Goal: Task Accomplishment & Management: Manage account settings

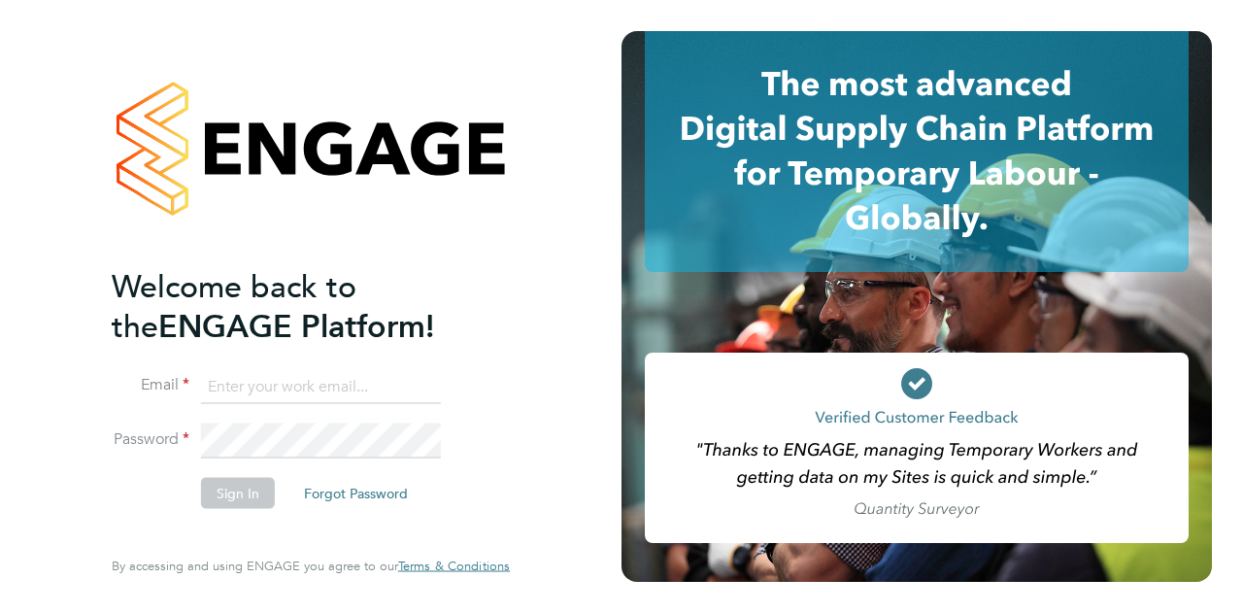
click at [262, 385] on input at bounding box center [321, 386] width 240 height 35
type input "[EMAIL_ADDRESS][PERSON_NAME][PERSON_NAME][DOMAIN_NAME]"
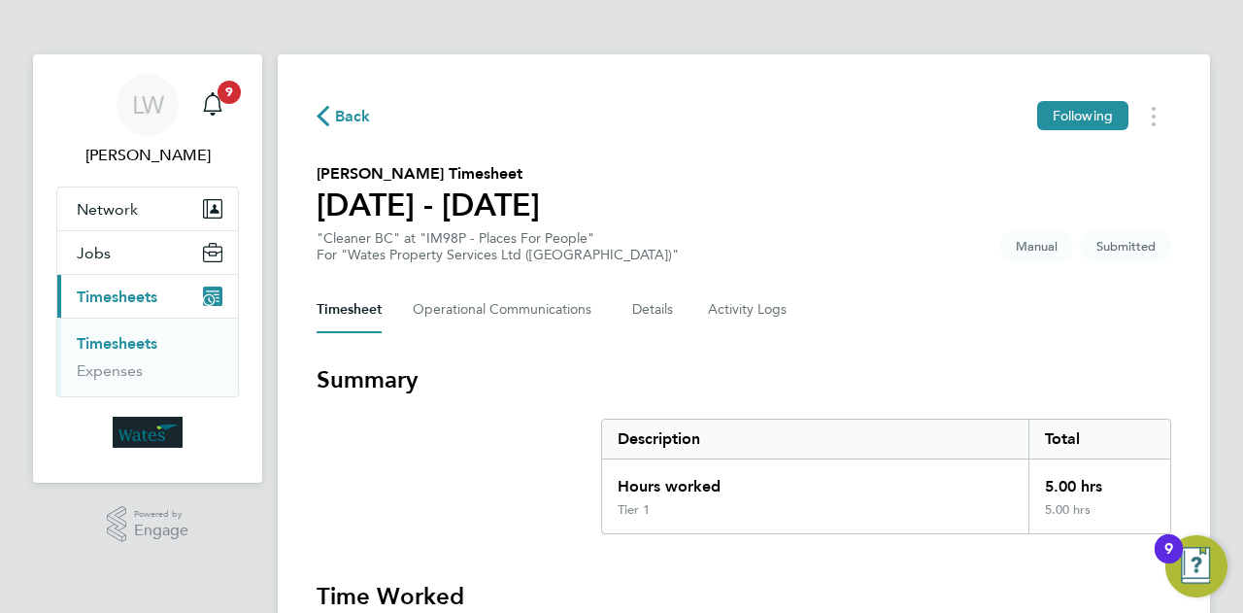
click at [857, 392] on h3 "Summary" at bounding box center [744, 379] width 854 height 31
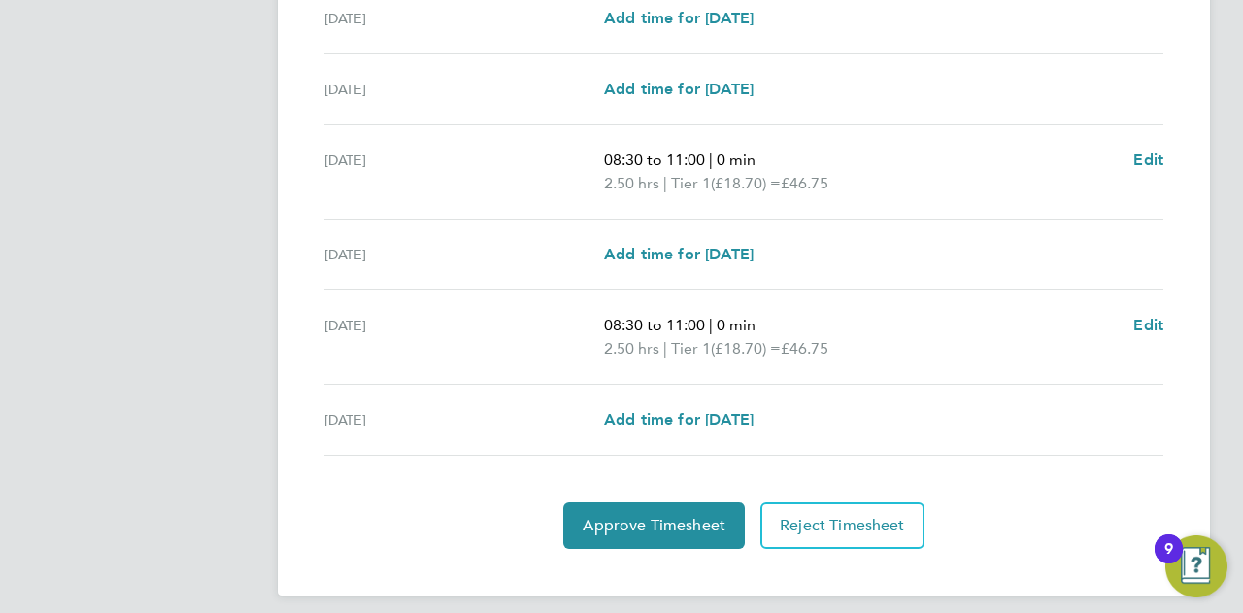
scroll to position [732, 0]
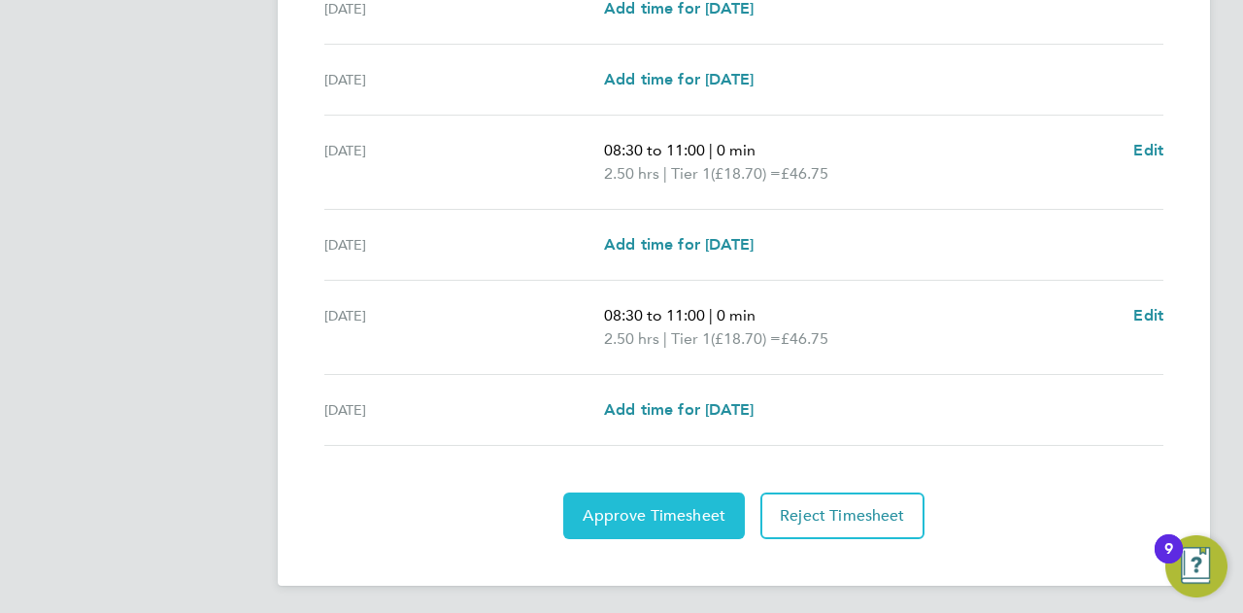
click at [634, 500] on button "Approve Timesheet" at bounding box center [654, 515] width 182 height 47
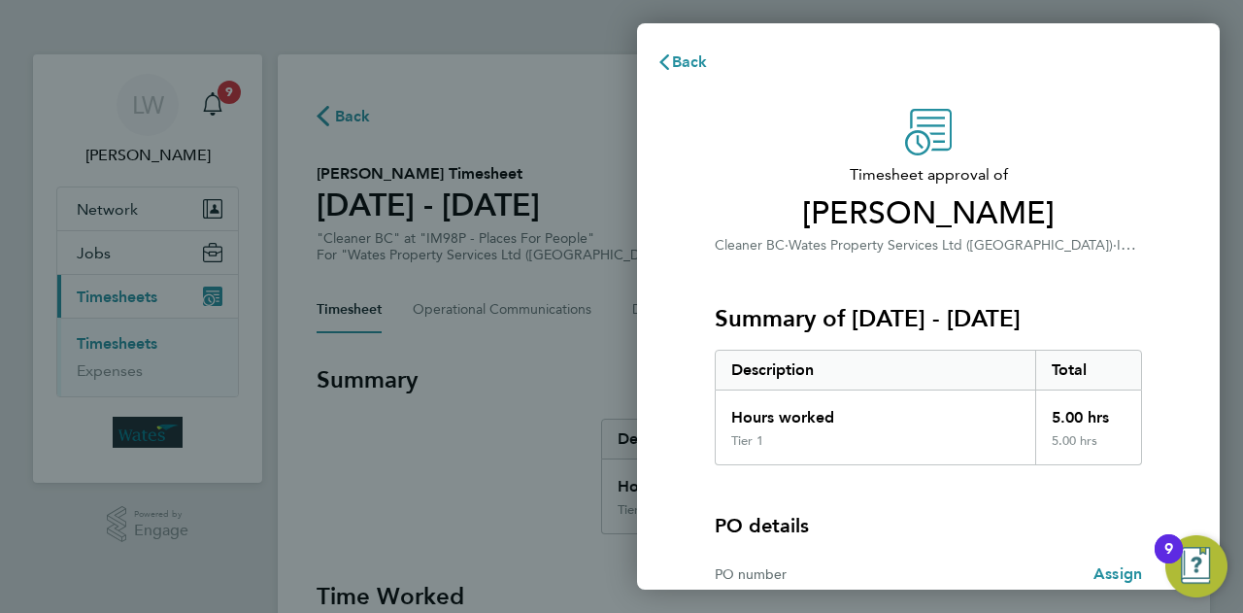
click at [812, 493] on div "PO details PO number Assign" at bounding box center [928, 533] width 427 height 137
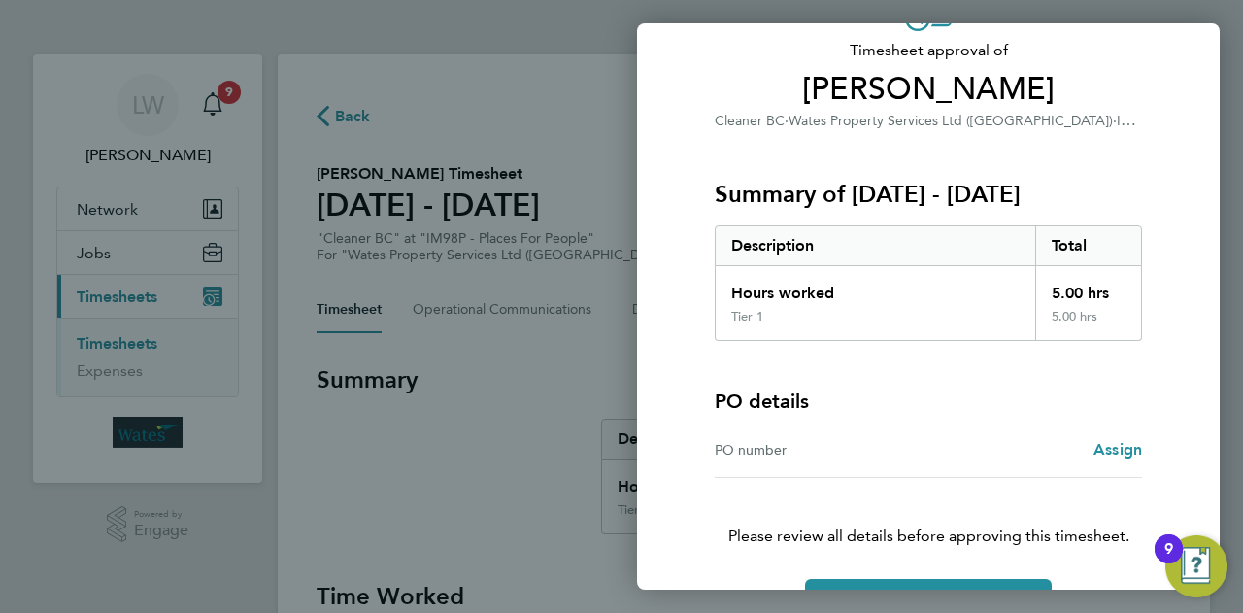
scroll to position [182, 0]
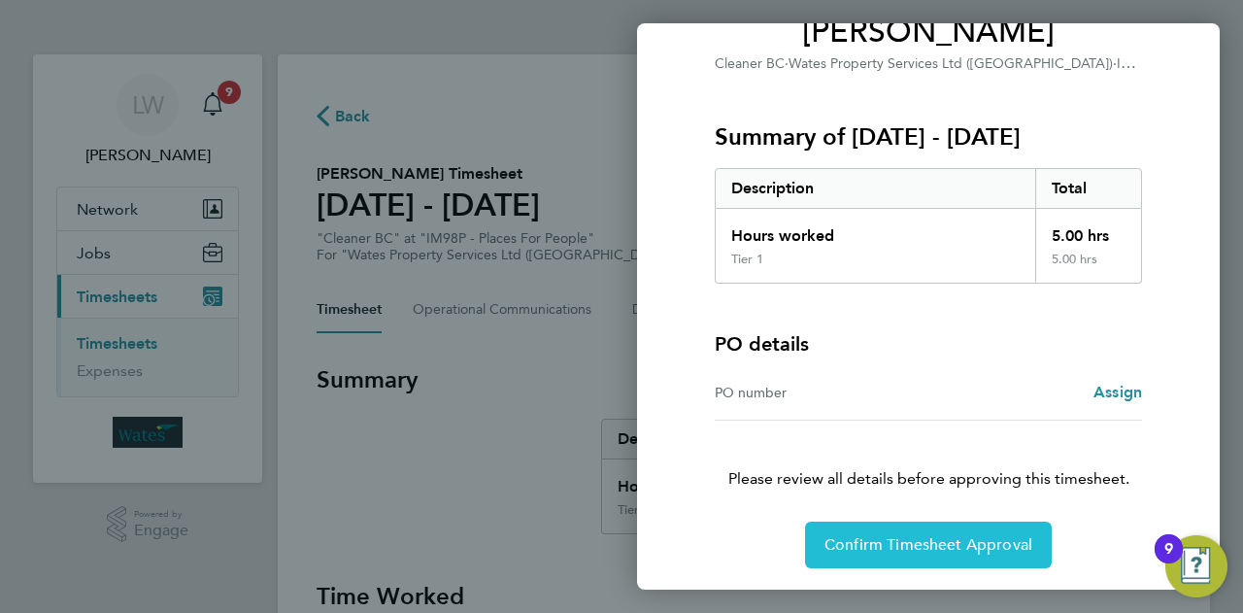
click at [838, 551] on span "Confirm Timesheet Approval" at bounding box center [928, 544] width 208 height 19
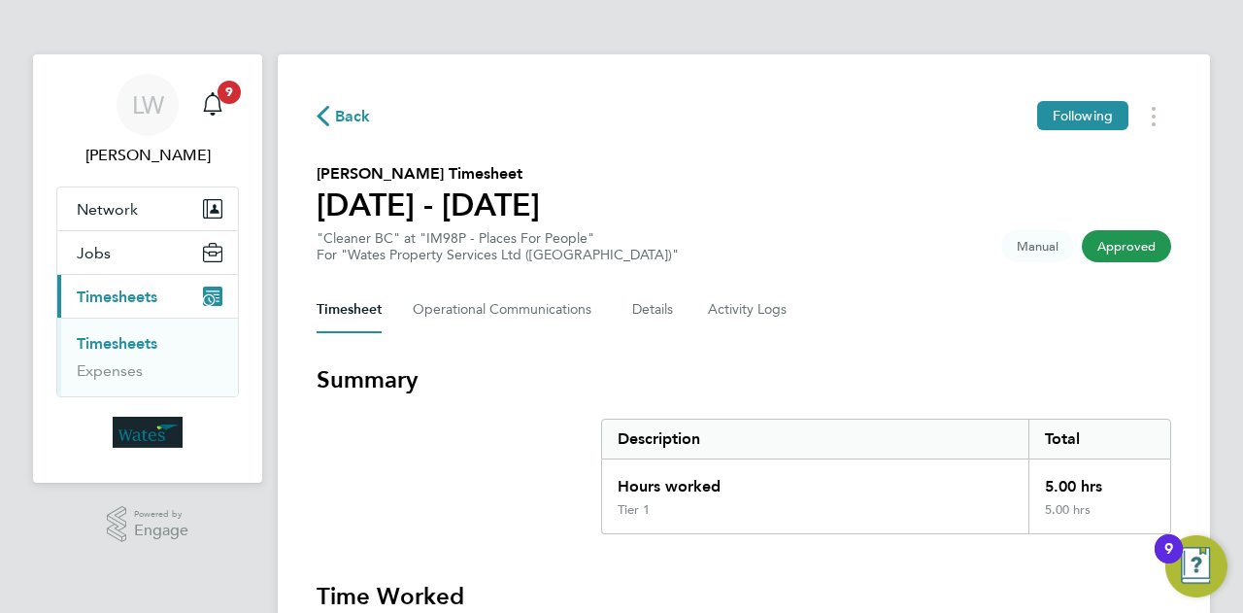
click at [1082, 382] on h3 "Summary" at bounding box center [744, 379] width 854 height 31
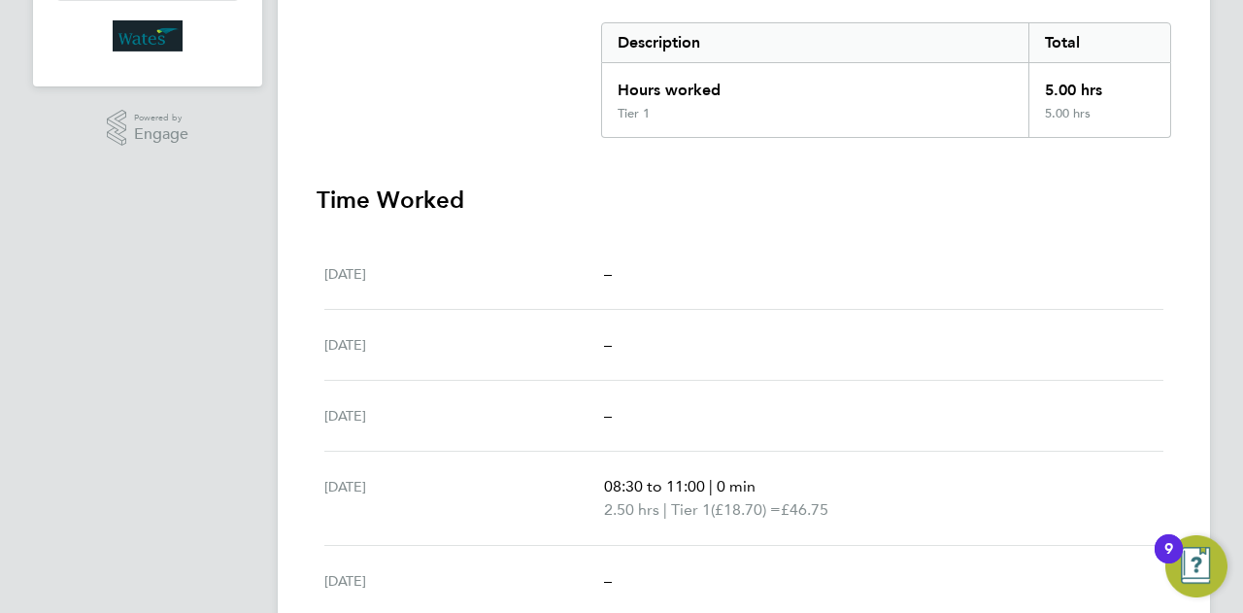
scroll to position [367, 0]
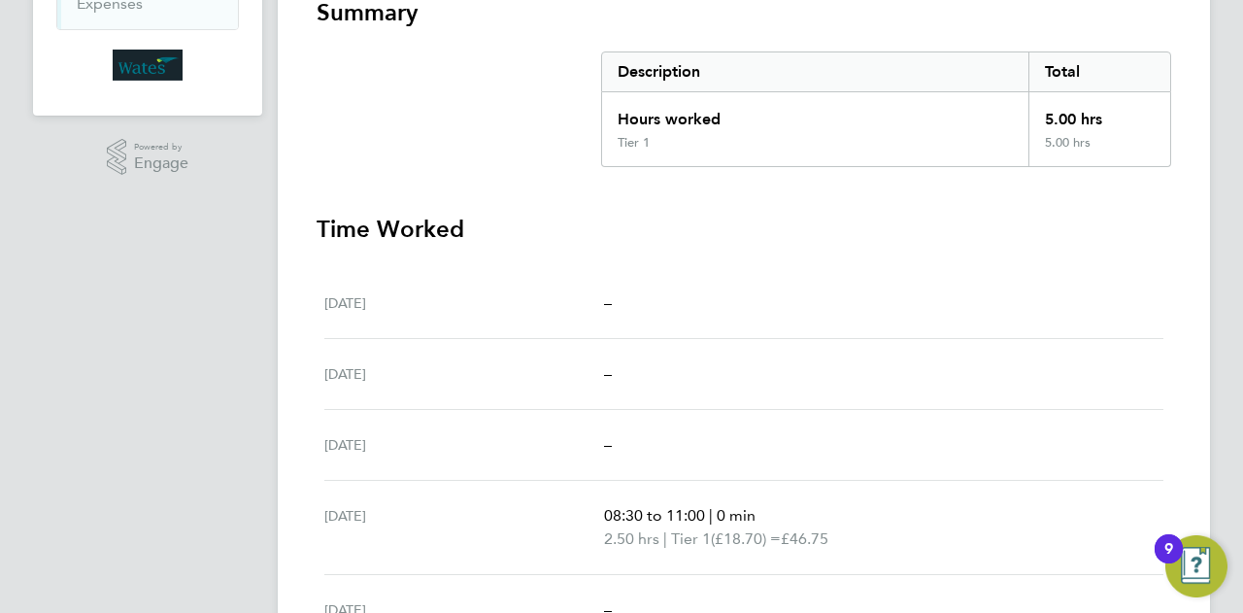
click at [1082, 382] on div "–" at bounding box center [883, 373] width 559 height 23
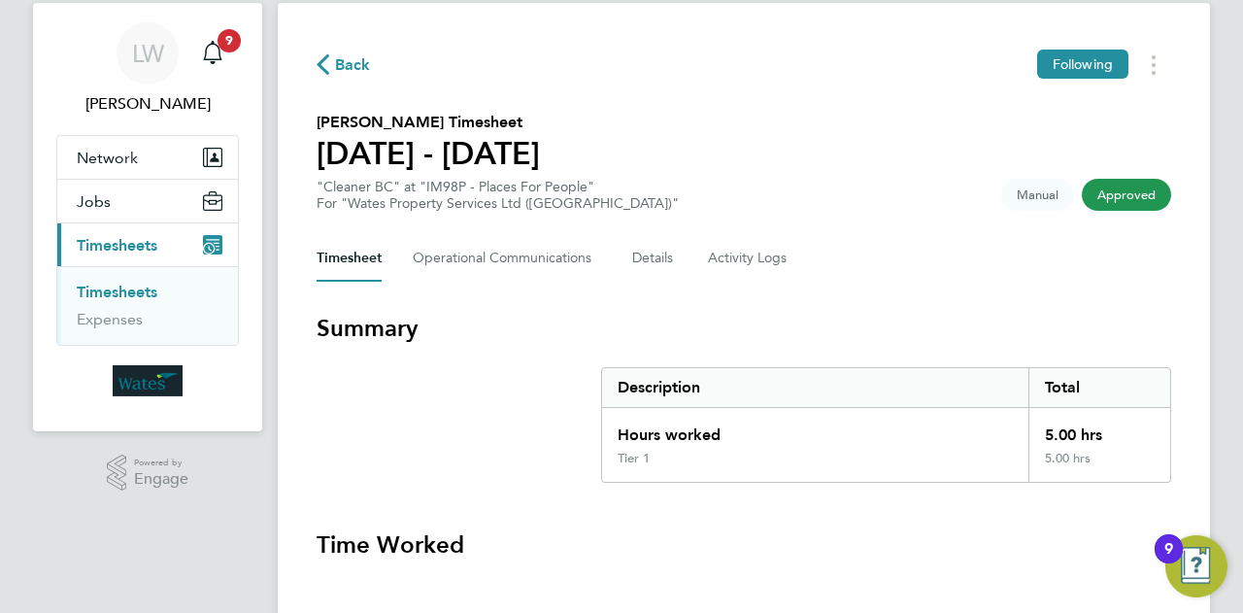
scroll to position [0, 0]
